Goal: Use online tool/utility: Utilize a website feature to perform a specific function

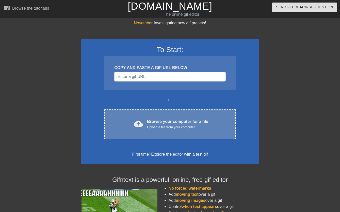
click at [152, 121] on div "Browse your computer for a file Upload a file from your computer" at bounding box center [177, 124] width 61 height 11
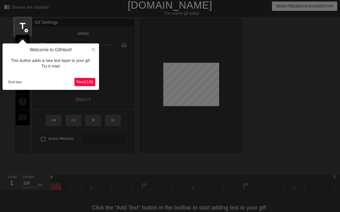
scroll to position [12, 0]
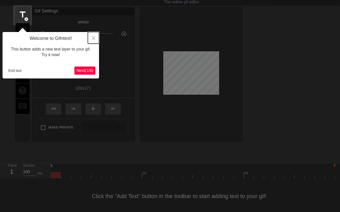
click at [91, 40] on button "Close" at bounding box center [93, 38] width 11 height 12
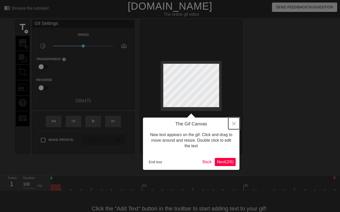
click at [235, 125] on icon "Close" at bounding box center [234, 124] width 4 height 4
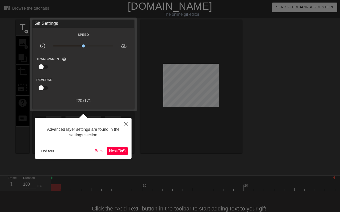
scroll to position [12, 0]
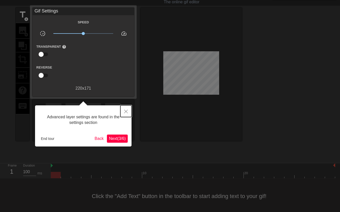
click at [123, 109] on button "Close" at bounding box center [125, 111] width 11 height 12
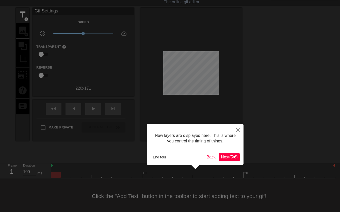
scroll to position [4, 0]
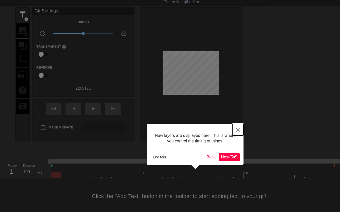
click at [235, 134] on button "Close" at bounding box center [238, 130] width 11 height 12
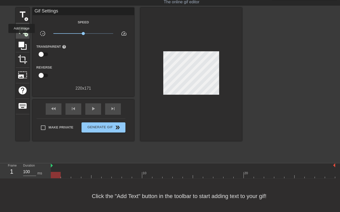
click at [22, 36] on div "image add_circle" at bounding box center [23, 31] width 14 height 16
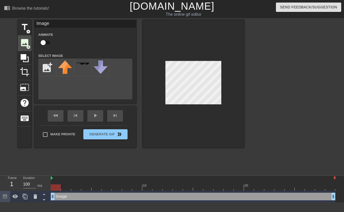
scroll to position [0, 0]
click at [52, 70] on input "file" at bounding box center [47, 67] width 17 height 17
type input "C:\fakepath\Screenshot [DATE] 235440.png"
click at [182, 142] on div at bounding box center [194, 84] width 102 height 128
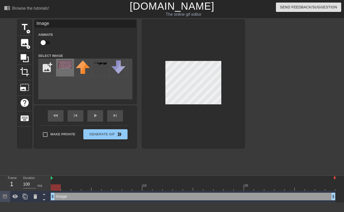
click at [67, 66] on img at bounding box center [65, 64] width 14 height 8
click at [60, 62] on img at bounding box center [65, 64] width 14 height 8
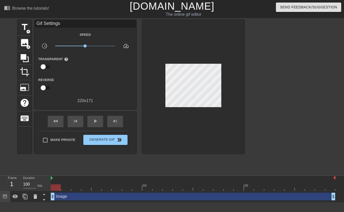
click at [191, 102] on div at bounding box center [194, 86] width 102 height 133
click at [25, 46] on span "image" at bounding box center [25, 43] width 10 height 10
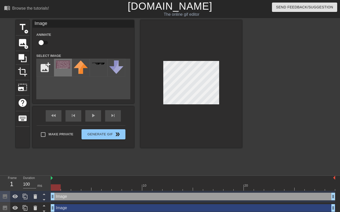
click at [65, 66] on img at bounding box center [63, 64] width 14 height 8
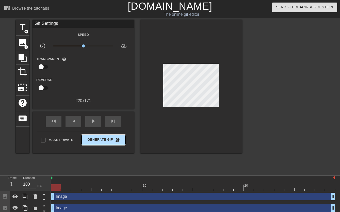
click at [122, 133] on div "Make Private Generate Gif double_arrow" at bounding box center [81, 141] width 89 height 20
click at [117, 139] on span "double_arrow" at bounding box center [118, 140] width 6 height 6
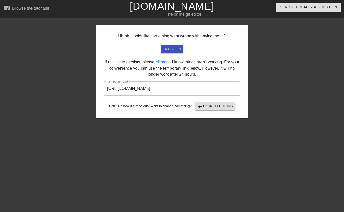
click at [185, 142] on div "Uh oh. Looks like something went wrong with saving the gif. try again If this i…" at bounding box center [172, 96] width 152 height 152
